Goal: Task Accomplishment & Management: Complete application form

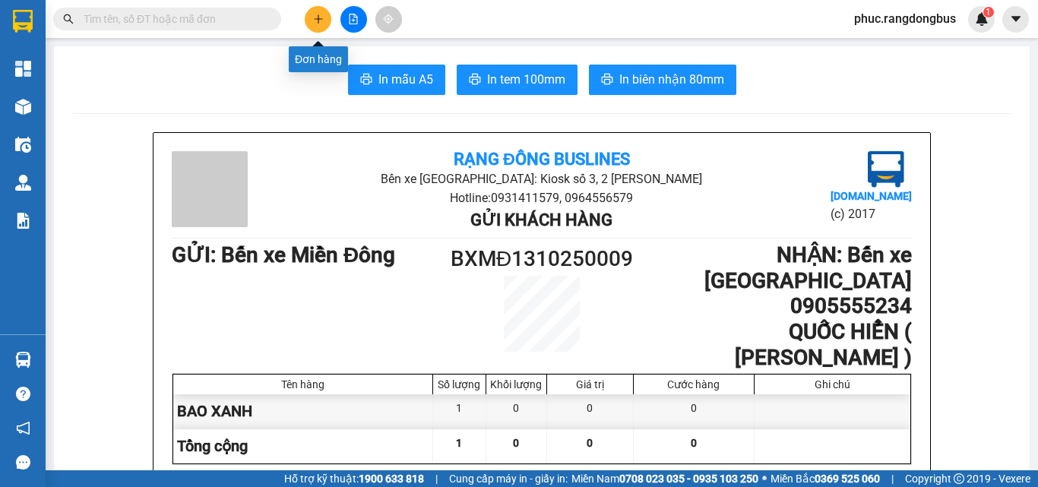
click at [315, 27] on button at bounding box center [318, 19] width 27 height 27
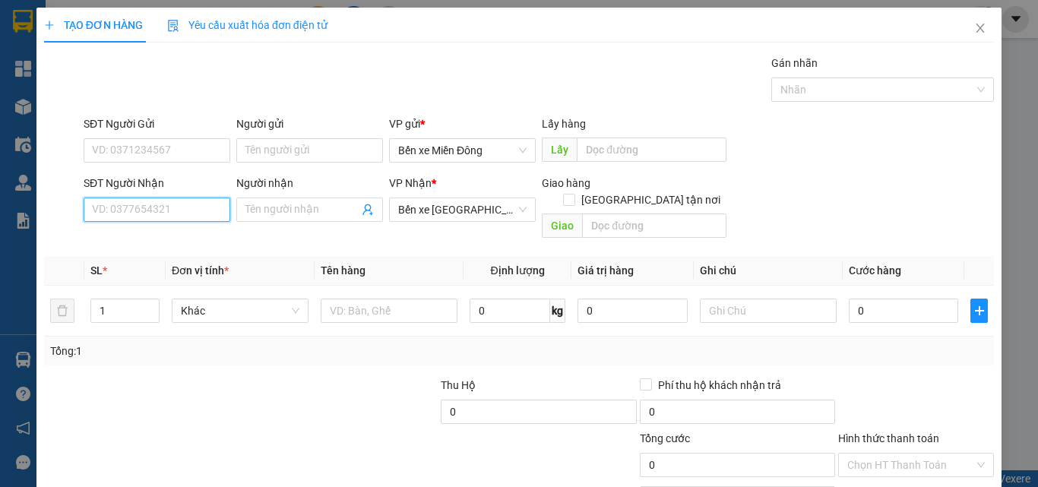
click at [149, 205] on input "SĐT Người Nhận" at bounding box center [157, 210] width 147 height 24
type input "0347399743"
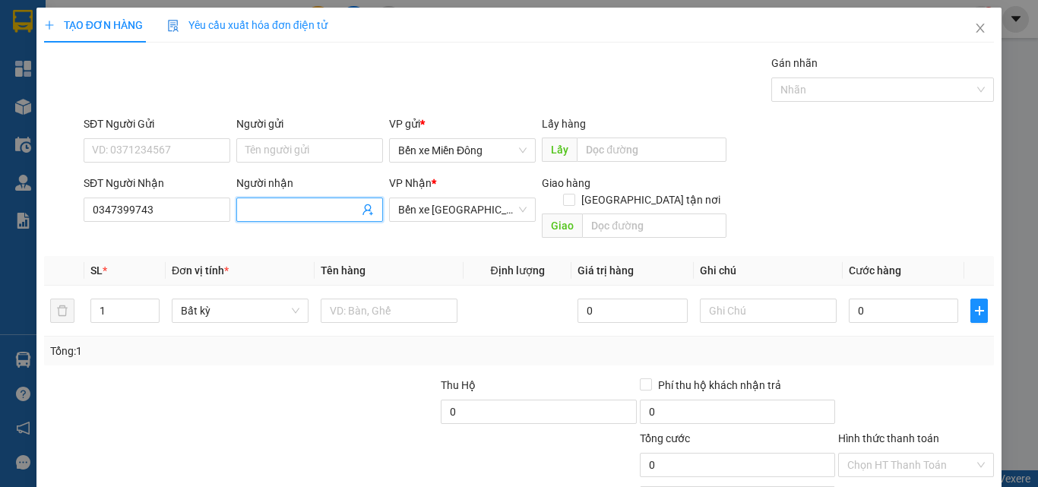
click at [300, 212] on input "Người nhận" at bounding box center [301, 209] width 113 height 17
type input "MẪU"
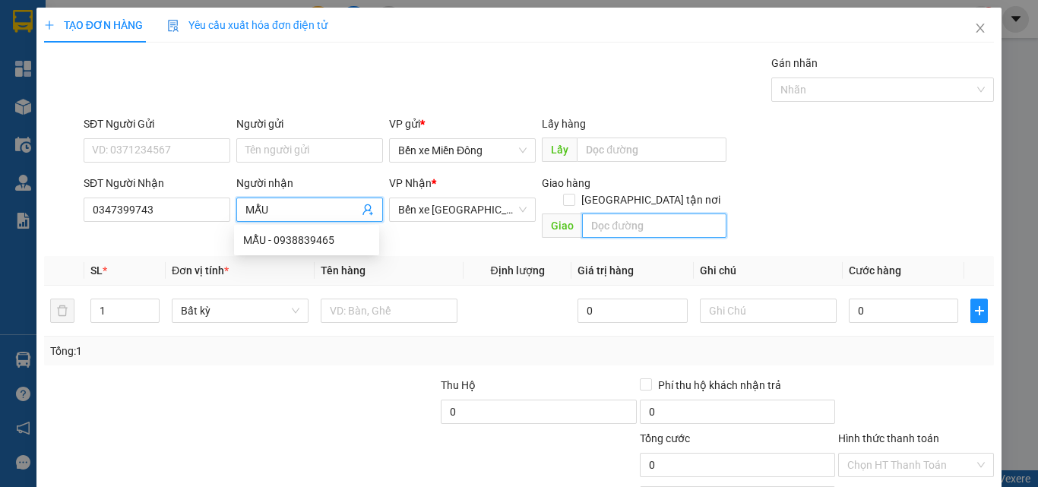
click at [628, 213] on input "text" at bounding box center [654, 225] width 144 height 24
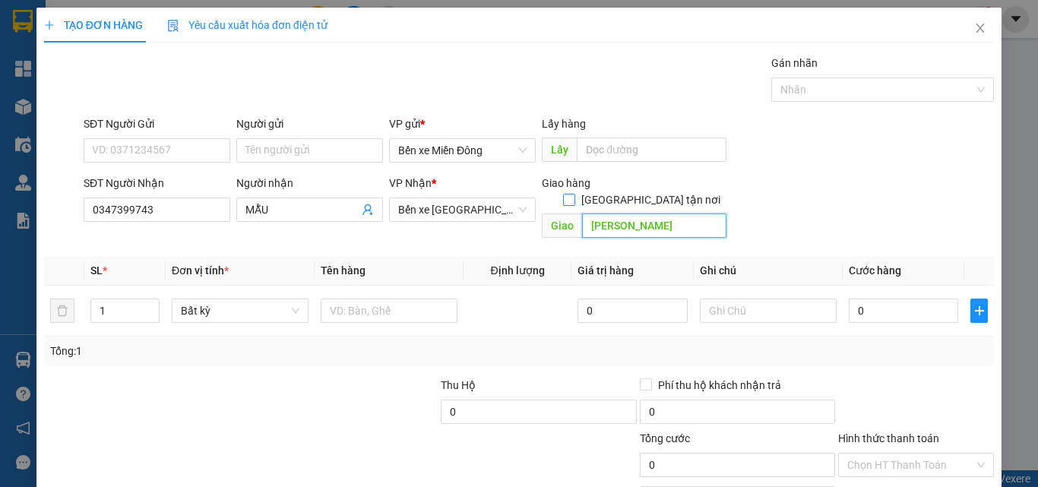
type input "[PERSON_NAME]"
click at [574, 194] on input "[GEOGRAPHIC_DATA] tận nơi" at bounding box center [568, 199] width 11 height 11
checkbox input "true"
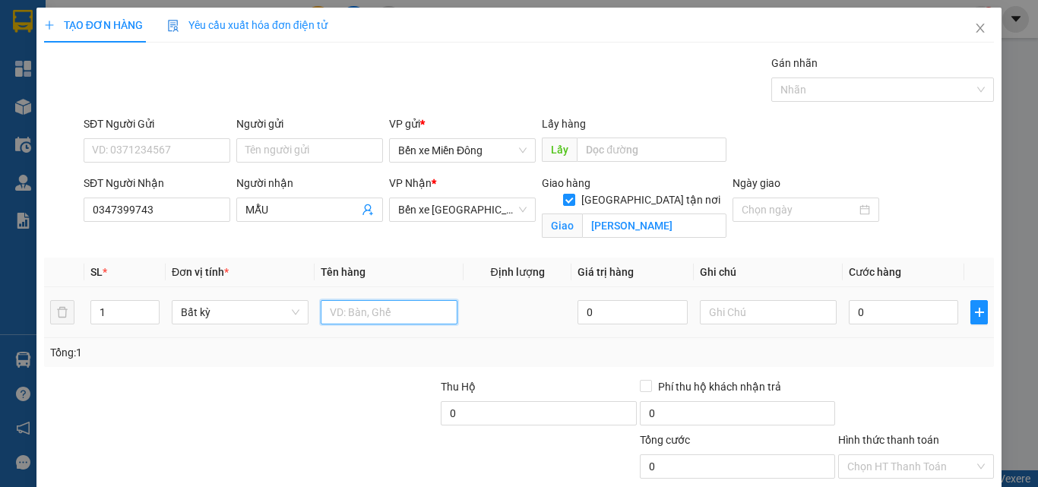
click at [327, 312] on input "text" at bounding box center [389, 312] width 137 height 24
type input "TỦ LẠNH NHỎ"
click at [867, 317] on input "0" at bounding box center [903, 312] width 109 height 24
type input "4"
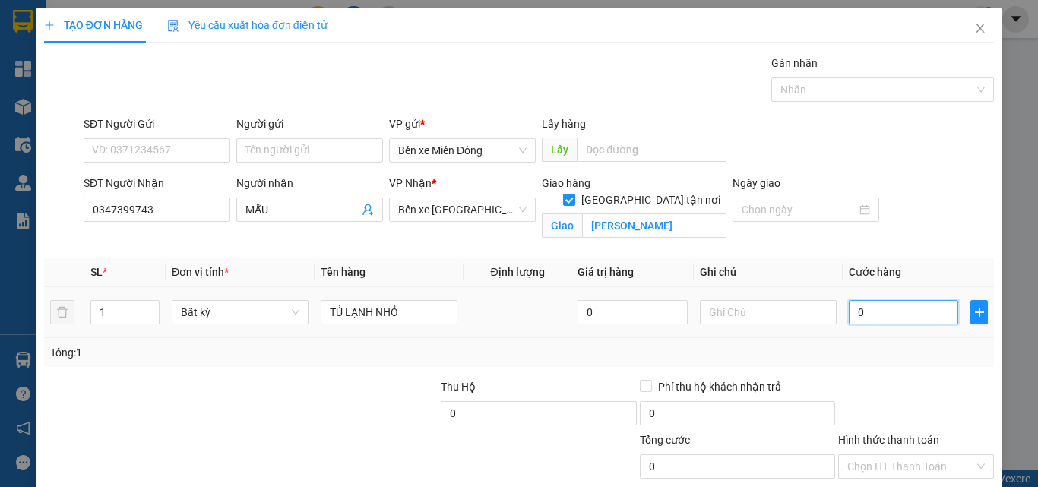
type input "4"
type input "40"
type input "400"
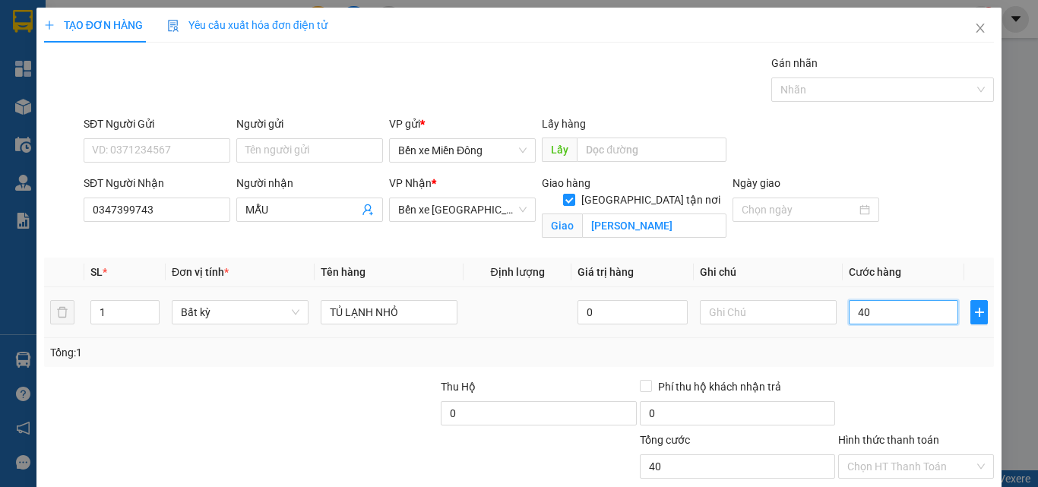
type input "400"
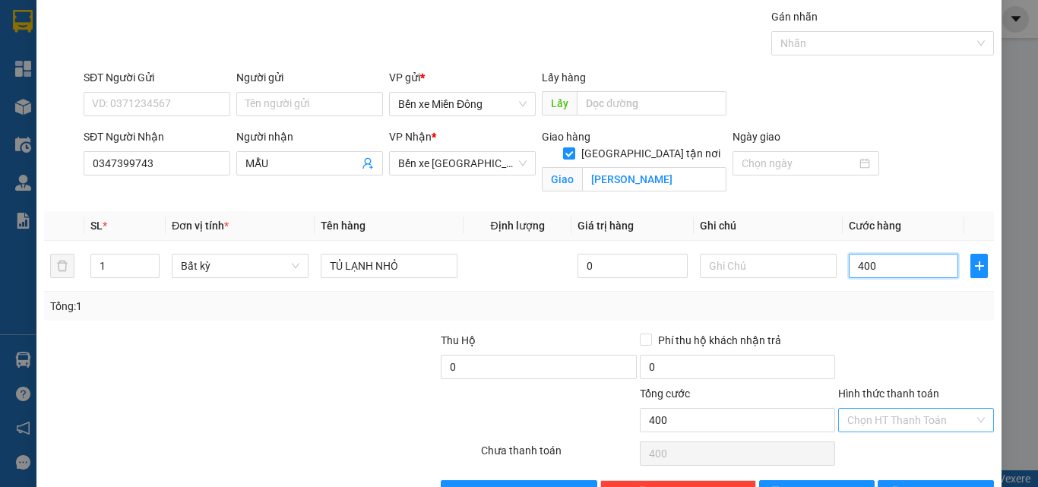
scroll to position [93, 0]
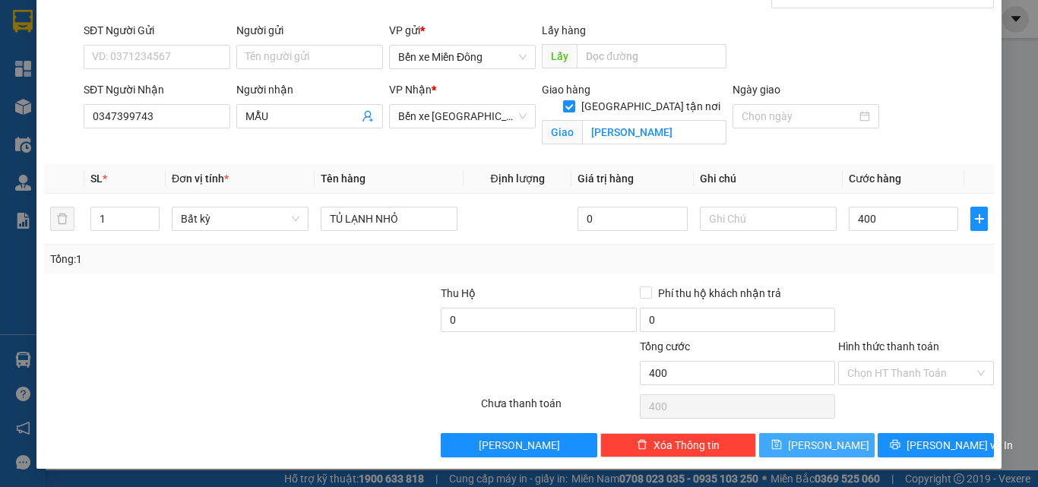
drag, startPoint x: 784, startPoint y: 448, endPoint x: 782, endPoint y: 439, distance: 9.4
click at [785, 448] on button "[PERSON_NAME]" at bounding box center [817, 445] width 116 height 24
type input "400.000"
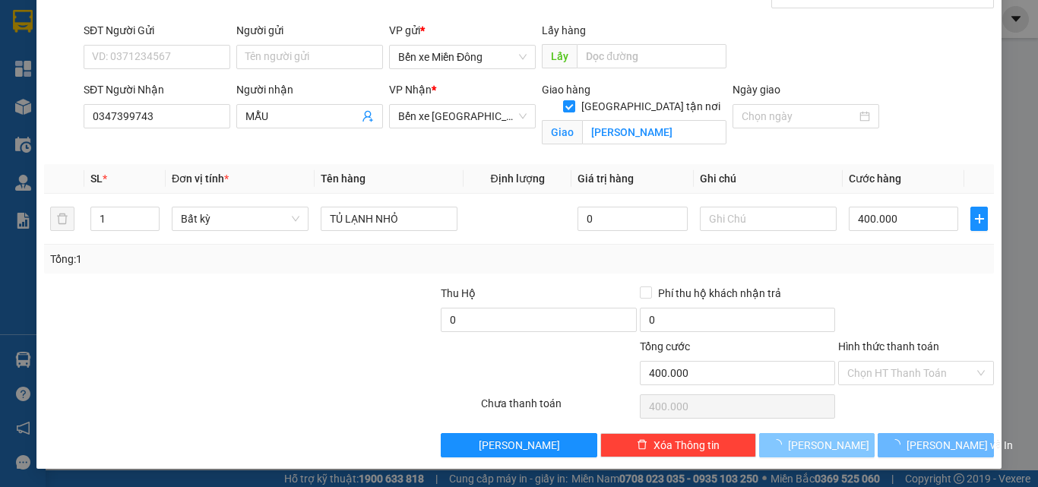
checkbox input "false"
type input "0"
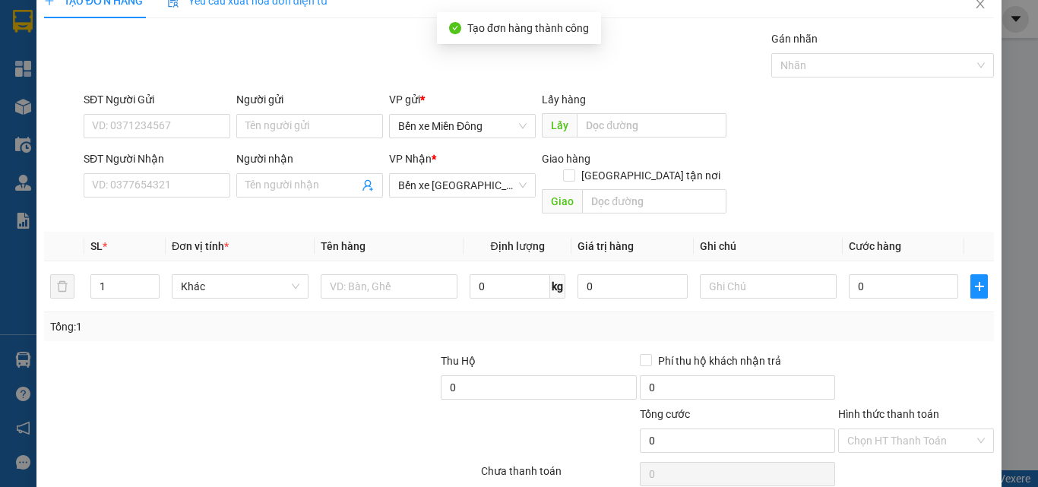
scroll to position [0, 0]
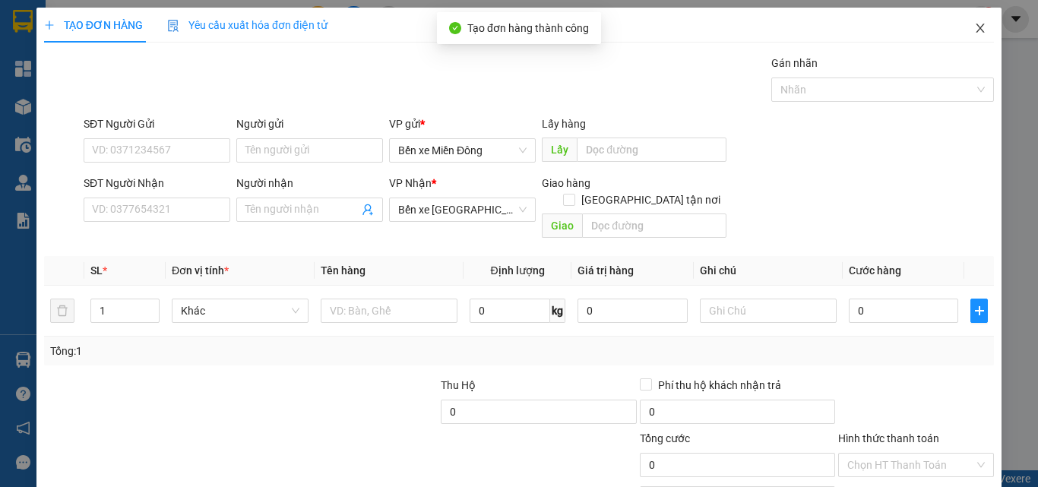
click at [969, 24] on span "Close" at bounding box center [980, 29] width 43 height 43
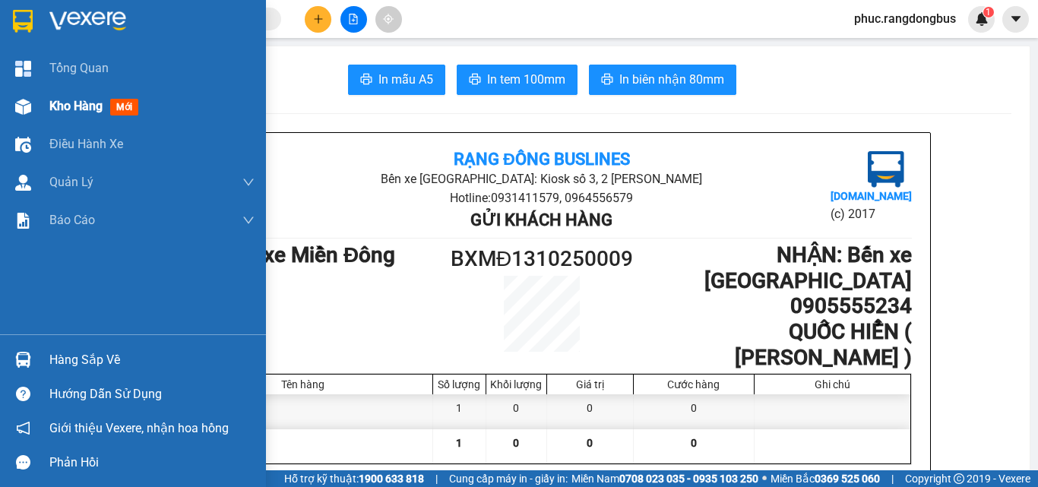
click at [71, 97] on div "Kho hàng mới" at bounding box center [96, 105] width 95 height 19
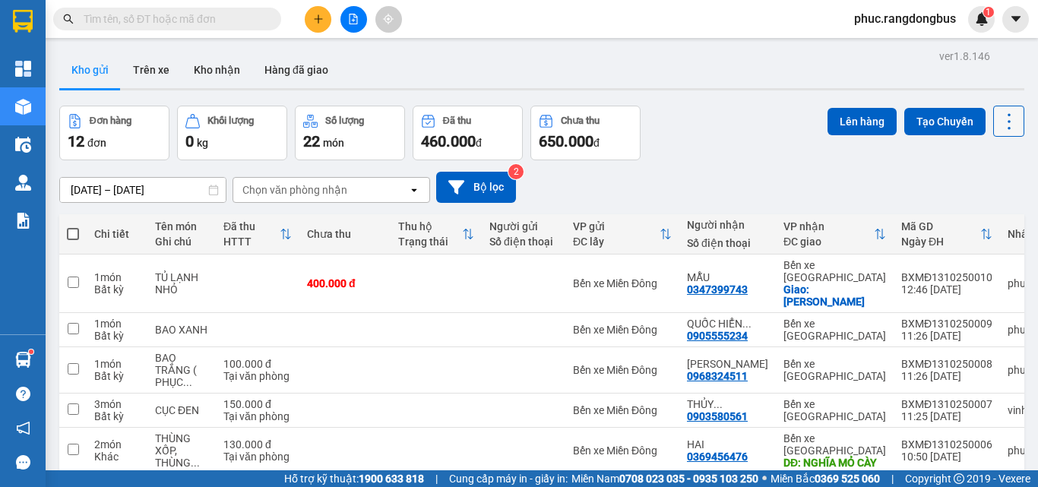
click at [1007, 121] on icon at bounding box center [1008, 121] width 3 height 16
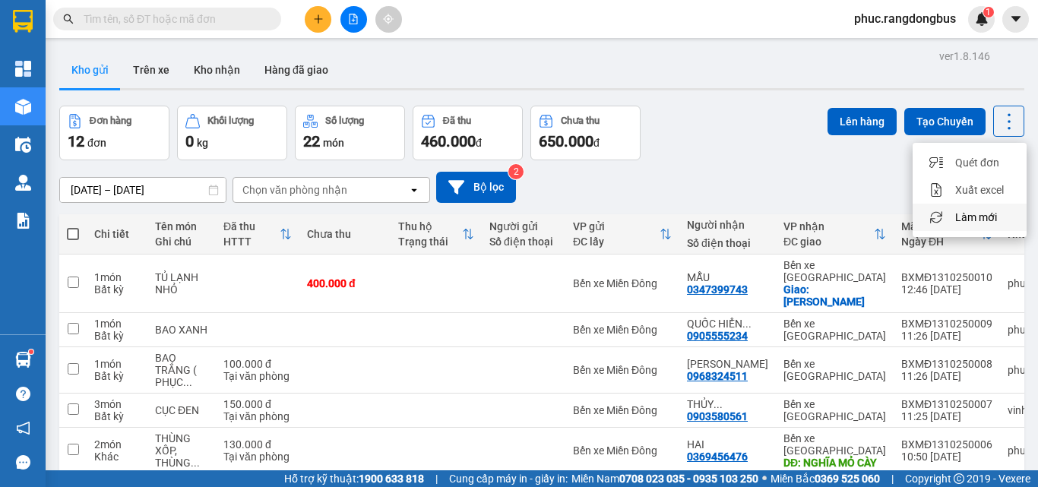
click at [983, 213] on span "Làm mới" at bounding box center [976, 217] width 42 height 15
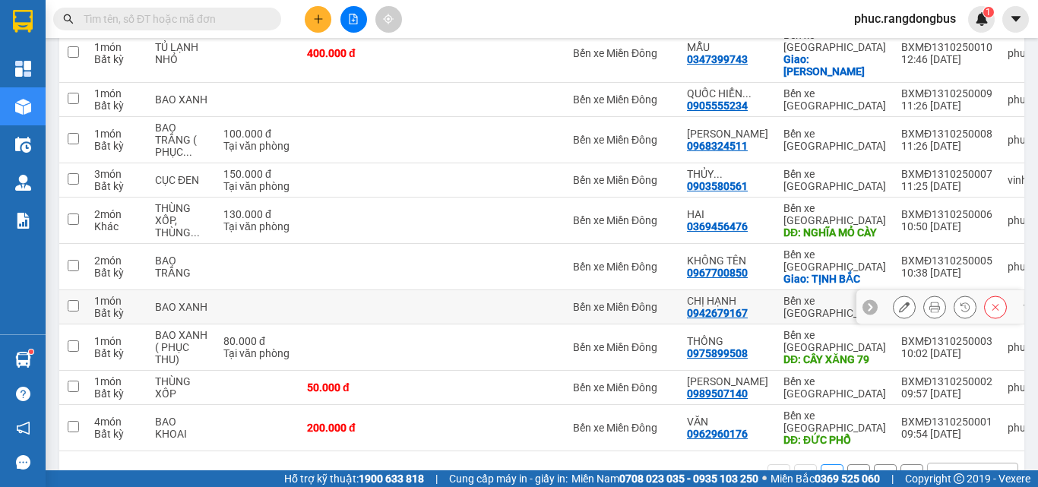
scroll to position [231, 0]
click at [320, 15] on icon "plus" at bounding box center [318, 19] width 11 height 11
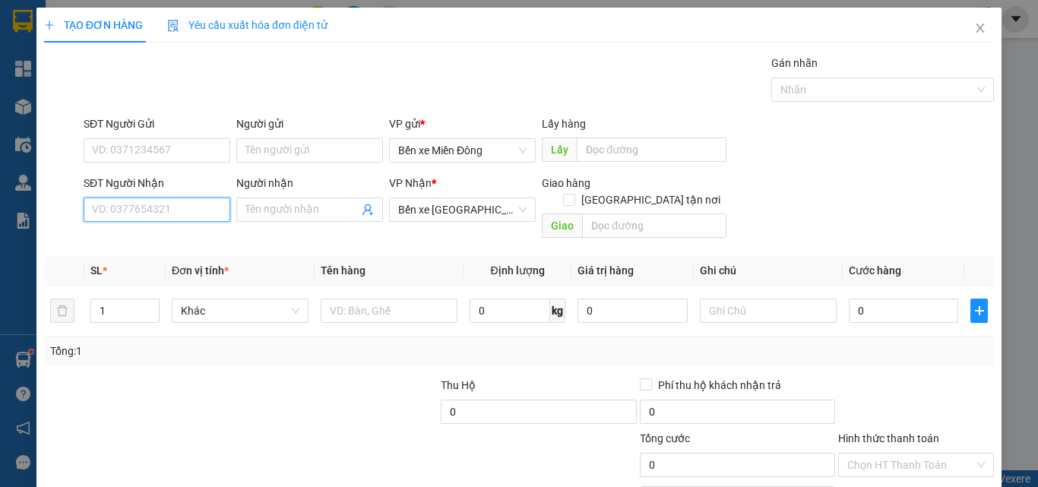
click at [188, 217] on input "SĐT Người Nhận" at bounding box center [157, 210] width 147 height 24
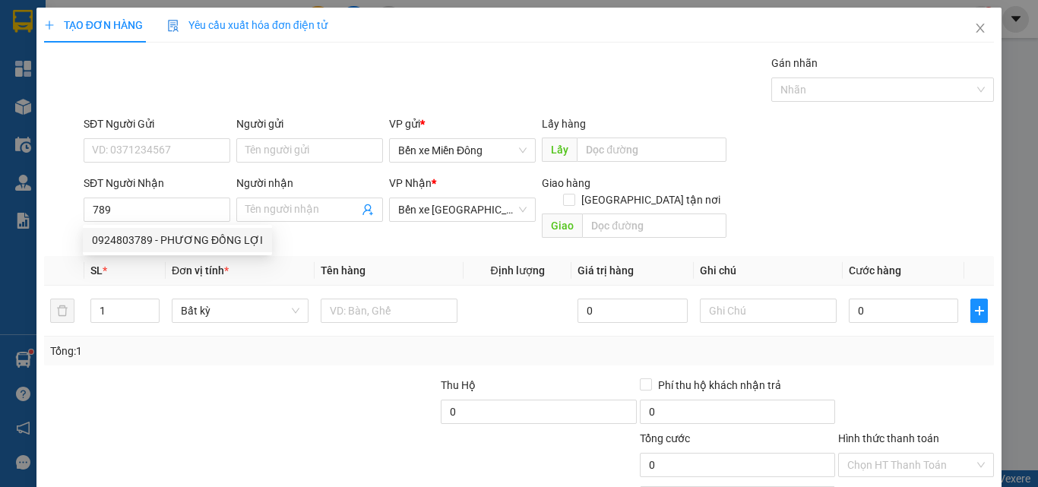
click at [196, 264] on span "Đơn vị tính *" at bounding box center [200, 270] width 57 height 12
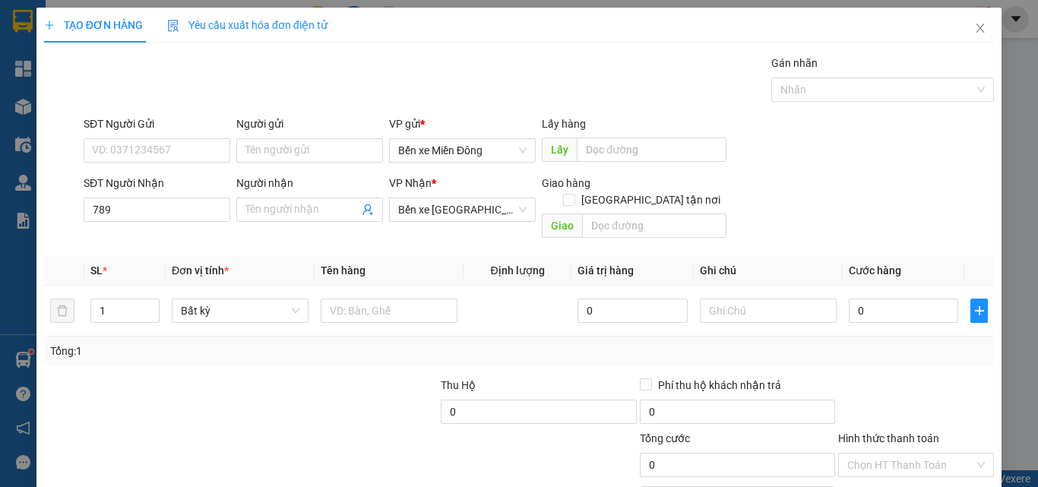
click at [198, 256] on th "Đơn vị tính *" at bounding box center [240, 271] width 149 height 30
click at [181, 214] on input "789" at bounding box center [157, 210] width 147 height 24
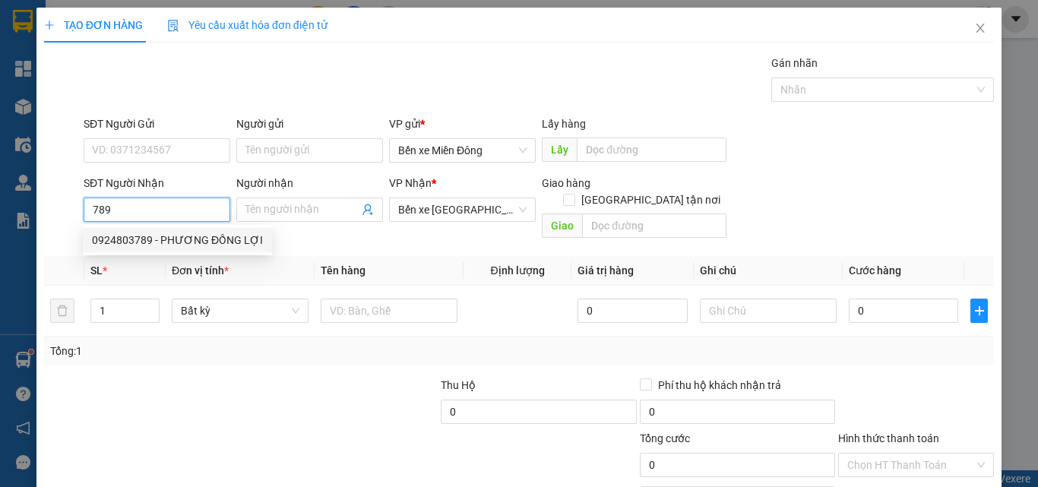
click at [207, 237] on div "0924803789 - PHƯƠNG ĐỒNG LỢI" at bounding box center [177, 240] width 171 height 17
type input "0924803789"
type input "PHƯƠNG ĐỒNG LỢI"
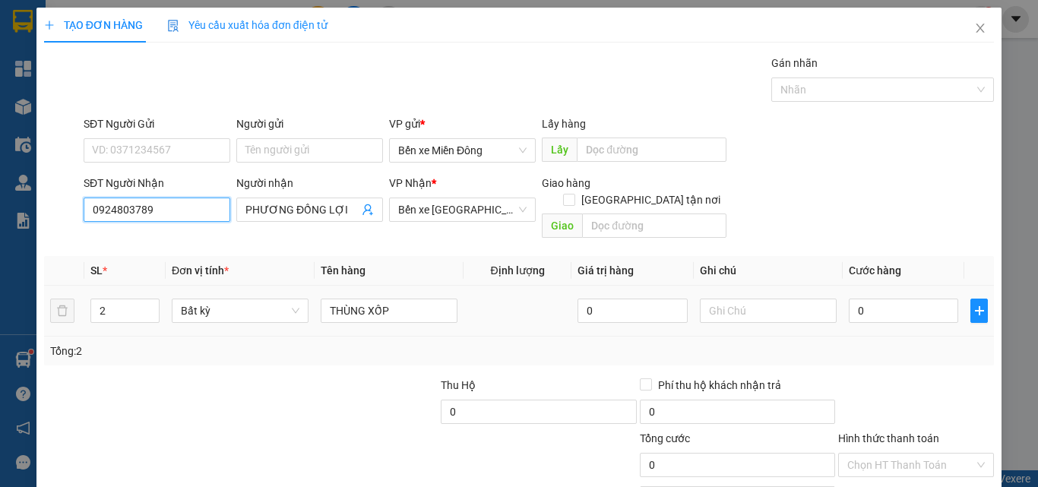
scroll to position [75, 0]
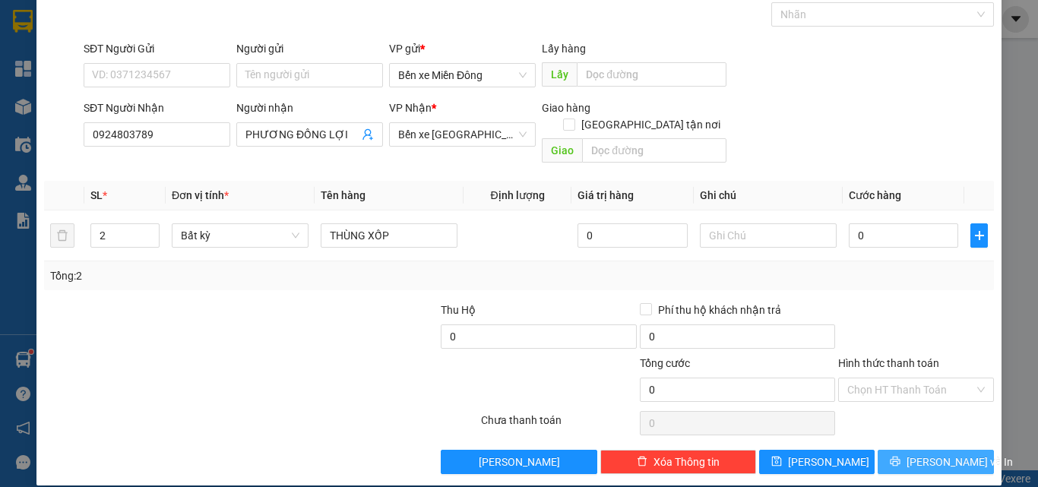
click at [922, 454] on span "[PERSON_NAME] và In" at bounding box center [959, 462] width 106 height 17
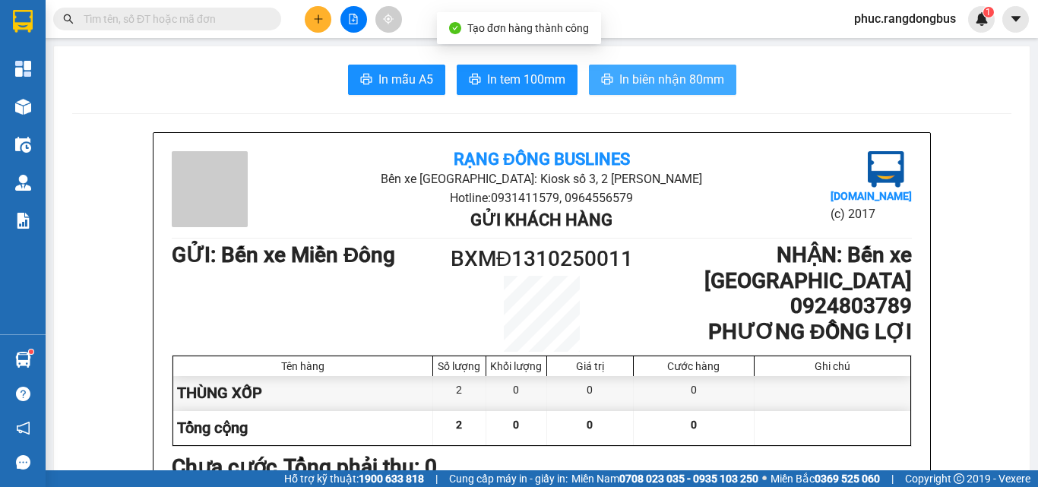
click at [634, 89] on span "In biên nhận 80mm" at bounding box center [671, 79] width 105 height 19
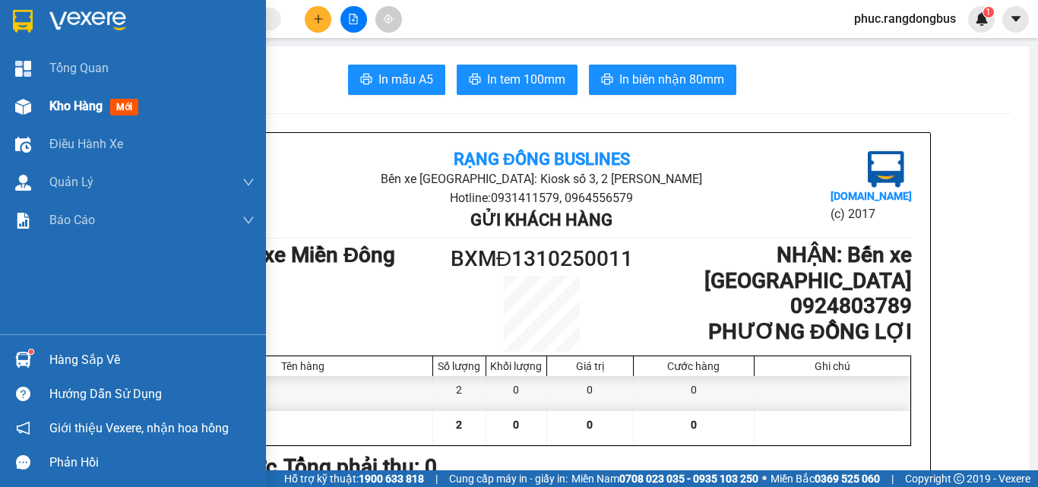
click at [112, 103] on span "mới" at bounding box center [124, 107] width 28 height 17
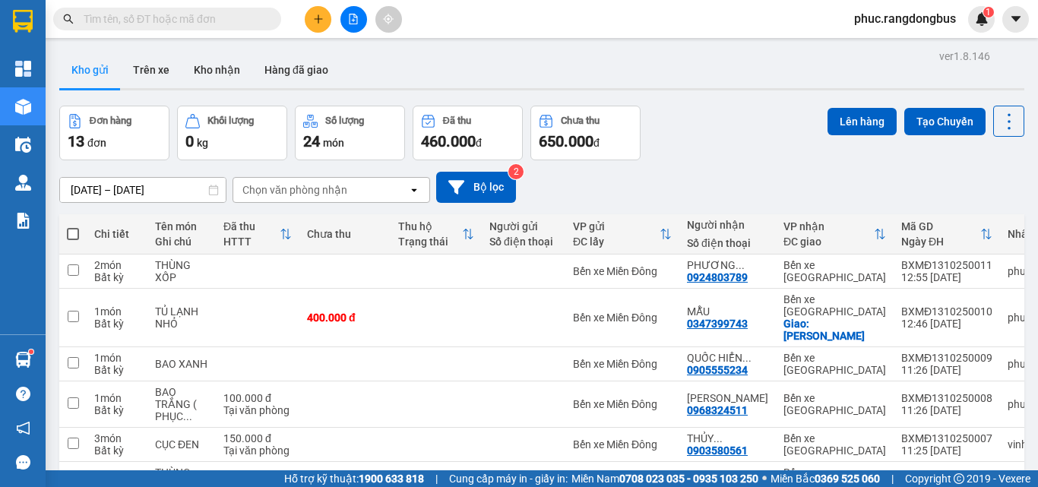
click at [323, 23] on icon "plus" at bounding box center [318, 19] width 11 height 11
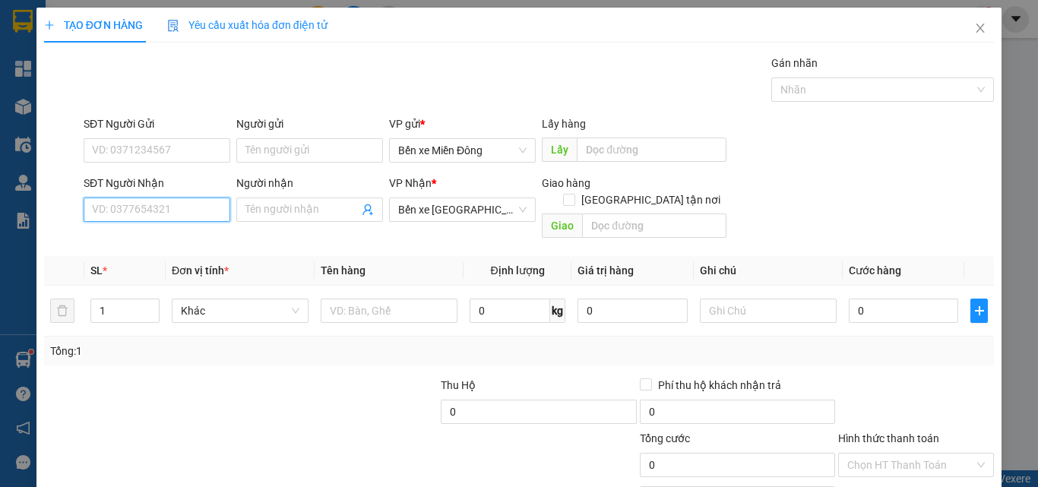
click at [147, 217] on input "SĐT Người Nhận" at bounding box center [157, 210] width 147 height 24
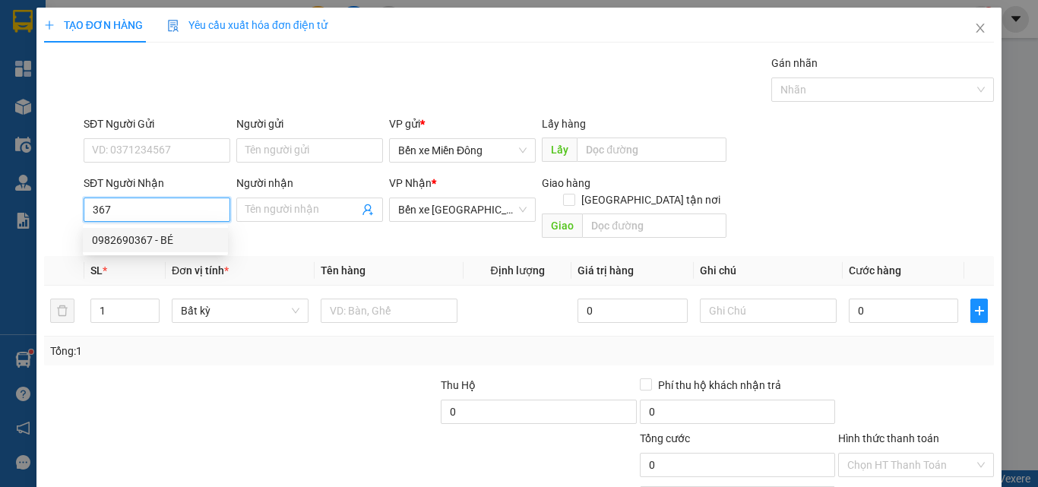
click at [146, 229] on div "0982690367 - BÉ" at bounding box center [155, 240] width 145 height 24
type input "0982690367"
type input "BÉ"
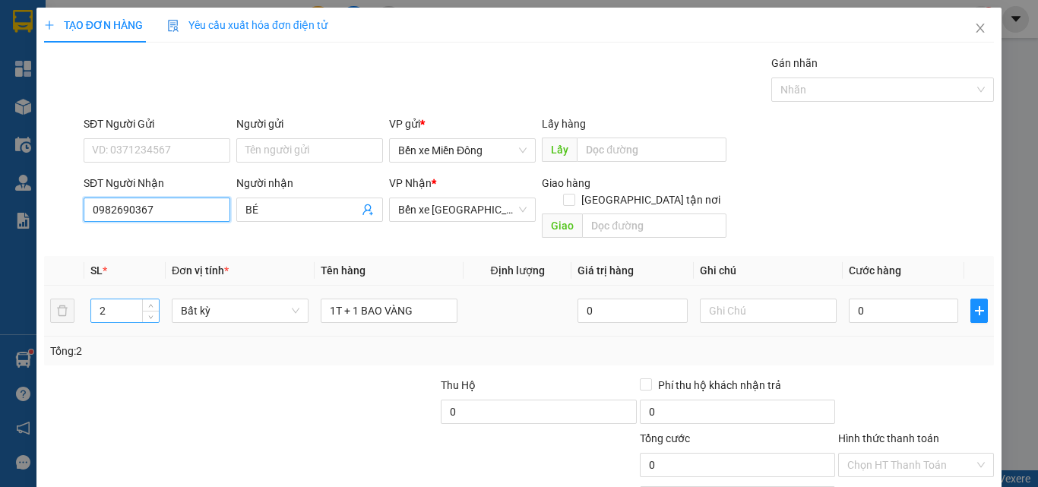
type input "0982690367"
click at [125, 305] on div "2" at bounding box center [124, 311] width 69 height 24
click at [125, 299] on input "2" at bounding box center [125, 310] width 68 height 23
type input "4"
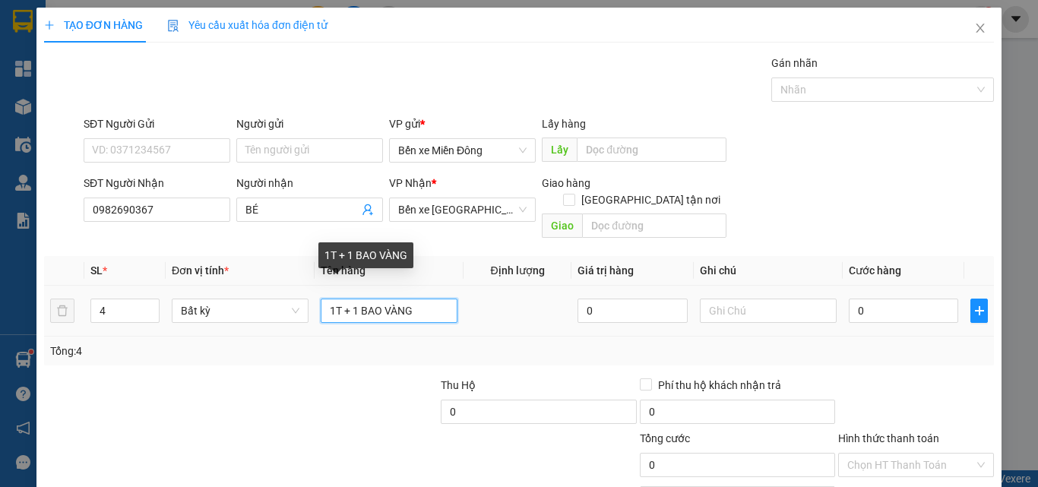
click at [417, 299] on input "1T + 1 BAO VÀNG" at bounding box center [389, 311] width 137 height 24
type input "1"
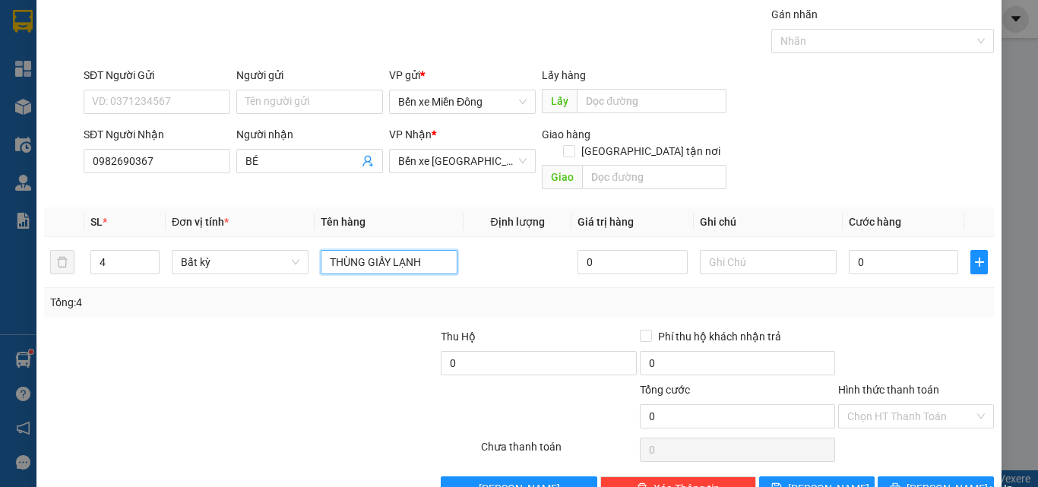
scroll to position [75, 0]
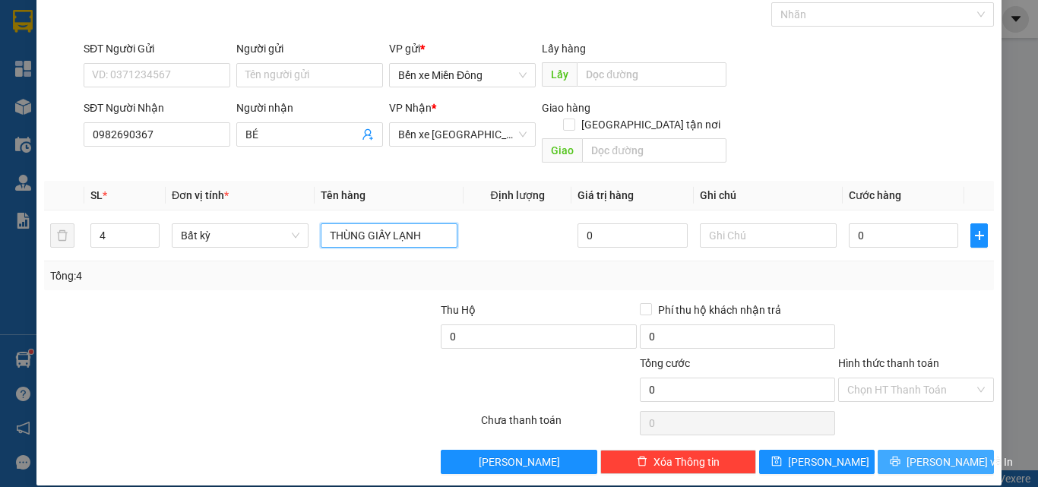
type input "THÙNG GIẤY LẠNH"
click at [878, 450] on button "[PERSON_NAME] và In" at bounding box center [935, 462] width 116 height 24
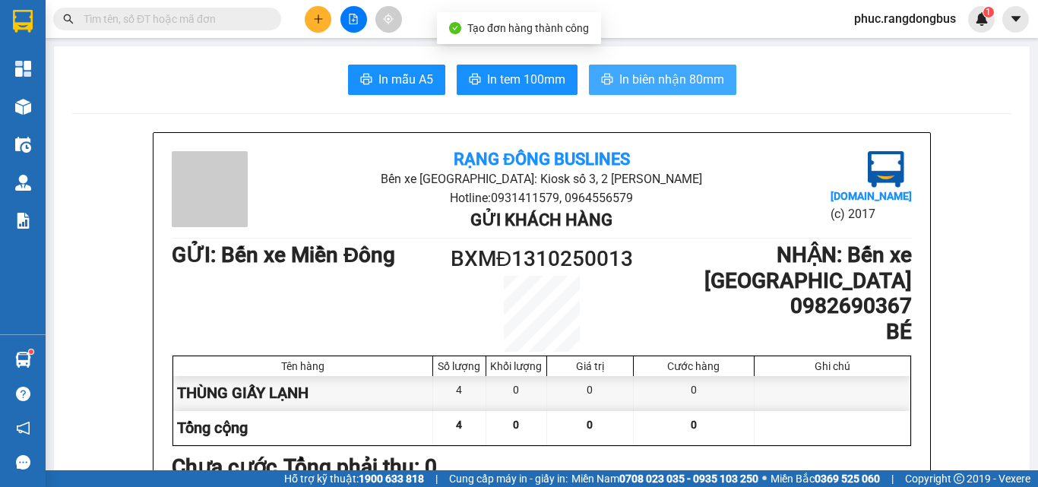
click at [651, 87] on span "In biên nhận 80mm" at bounding box center [671, 79] width 105 height 19
